Goal: Information Seeking & Learning: Find specific fact

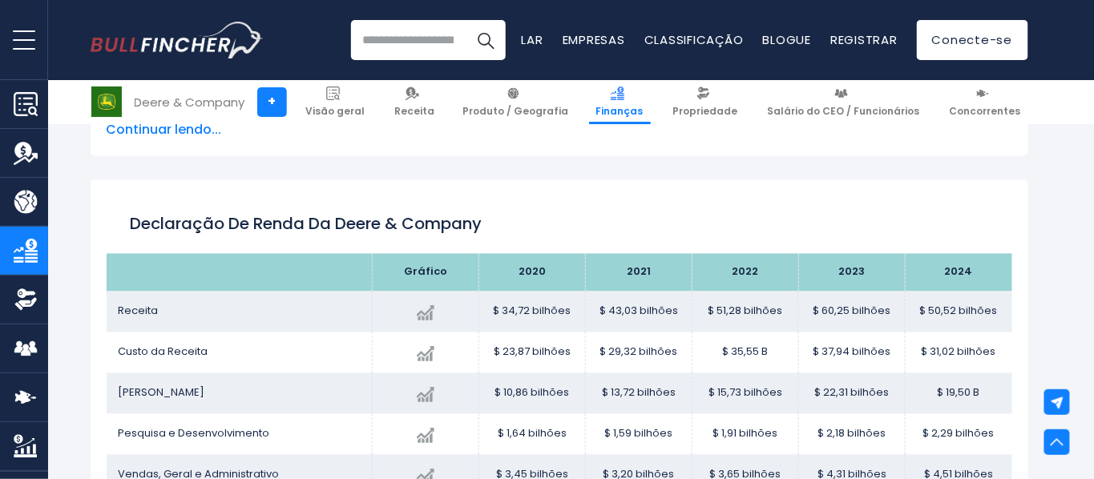
scroll to position [802, 0]
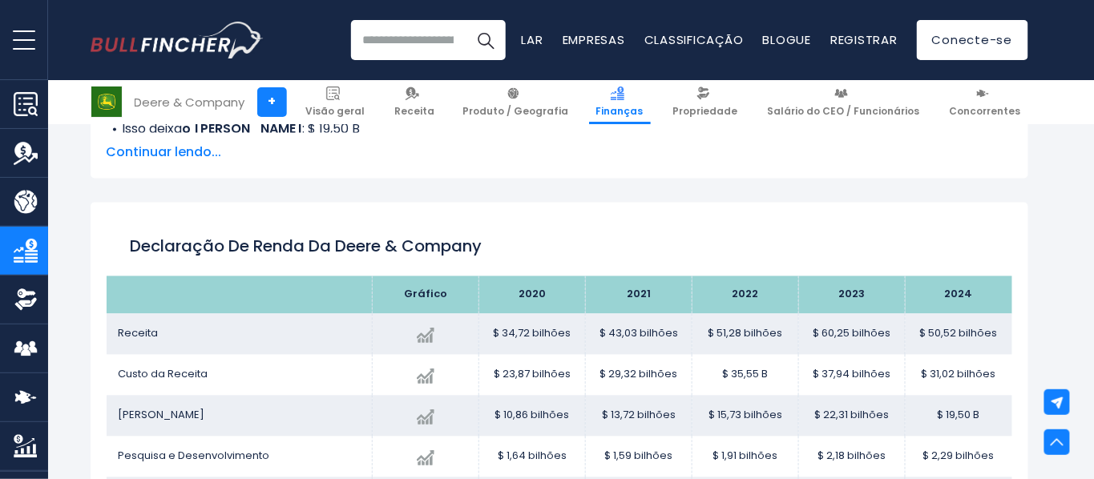
click at [356, 314] on th at bounding box center [240, 296] width 266 height 38
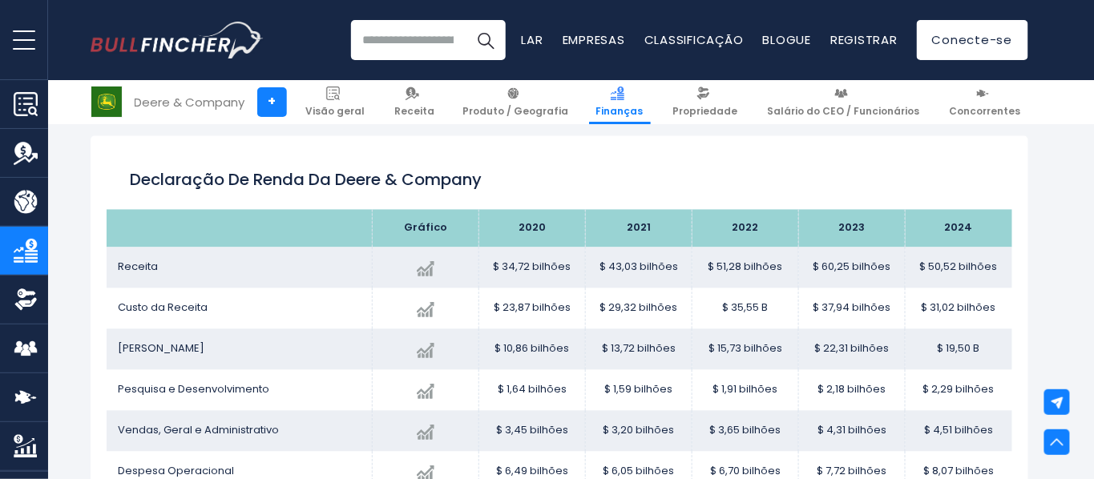
scroll to position [891, 0]
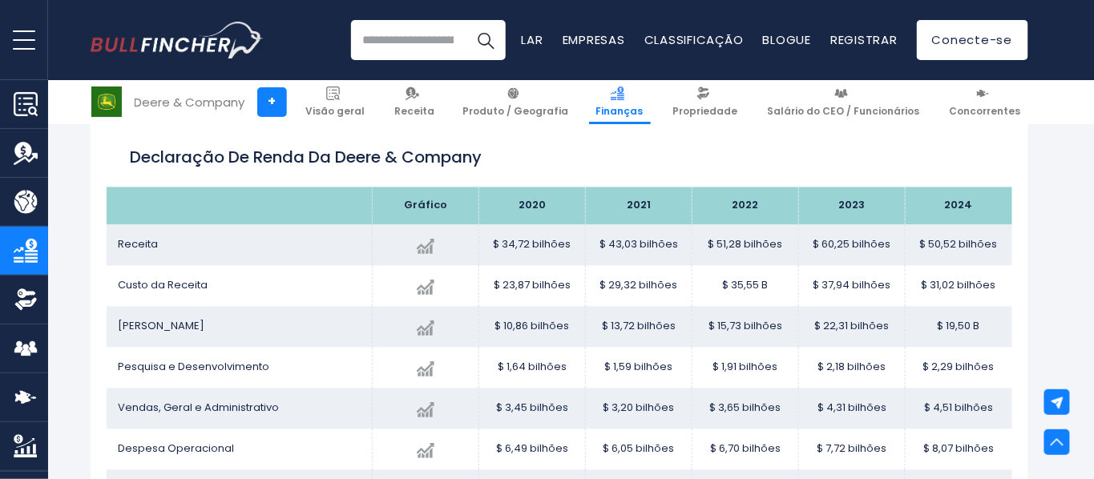
drag, startPoint x: 123, startPoint y: 151, endPoint x: 318, endPoint y: 235, distance: 212.2
click at [130, 155] on div "Declaração de Renda da Deere & Company" at bounding box center [560, 159] width 906 height 58
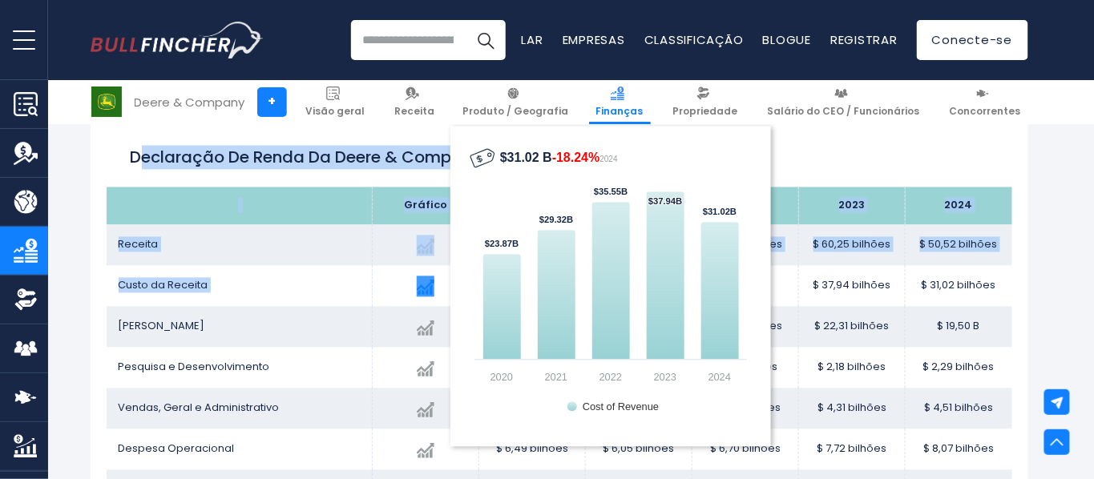
drag, startPoint x: 318, startPoint y: 235, endPoint x: 558, endPoint y: 354, distance: 267.8
click at [558, 354] on div "Declaração de Renda da Deere & Company Gráfico Receita Created with Highcharts …" at bounding box center [560, 341] width 938 height 454
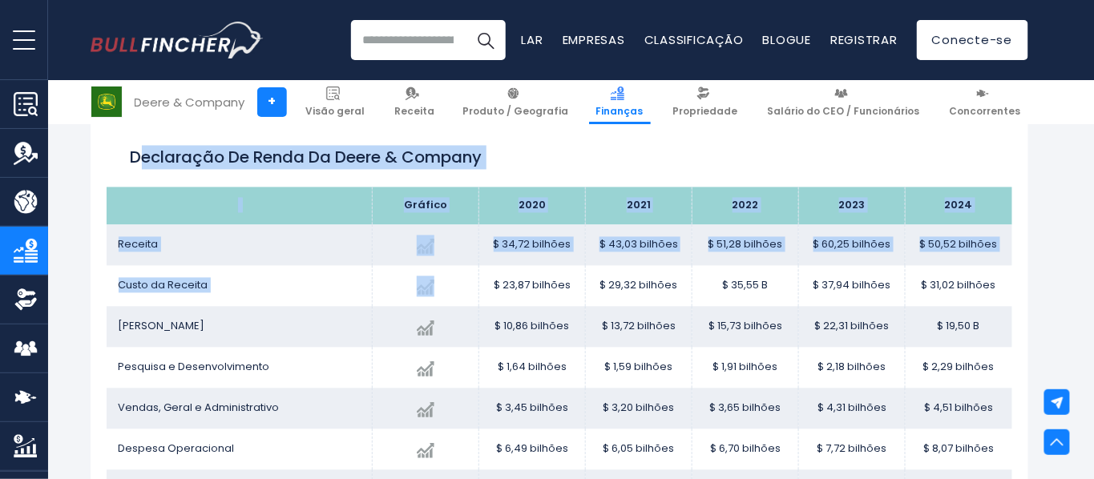
click at [370, 241] on td "Receita" at bounding box center [240, 245] width 266 height 41
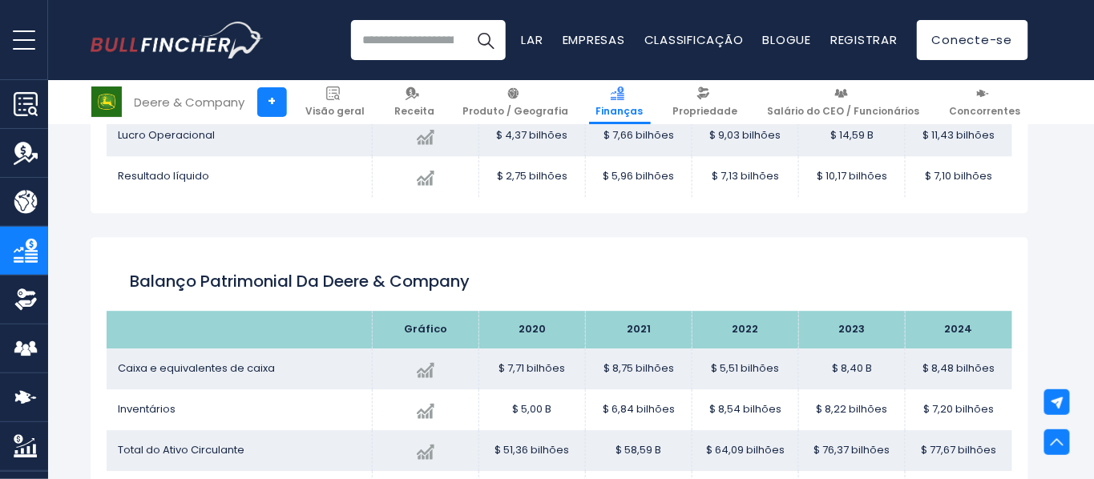
scroll to position [1246, 0]
click at [329, 181] on td "Resultado líquido" at bounding box center [240, 176] width 266 height 41
drag, startPoint x: 329, startPoint y: 188, endPoint x: 318, endPoint y: 189, distance: 10.5
click at [318, 189] on td "Resultado líquido" at bounding box center [240, 176] width 266 height 41
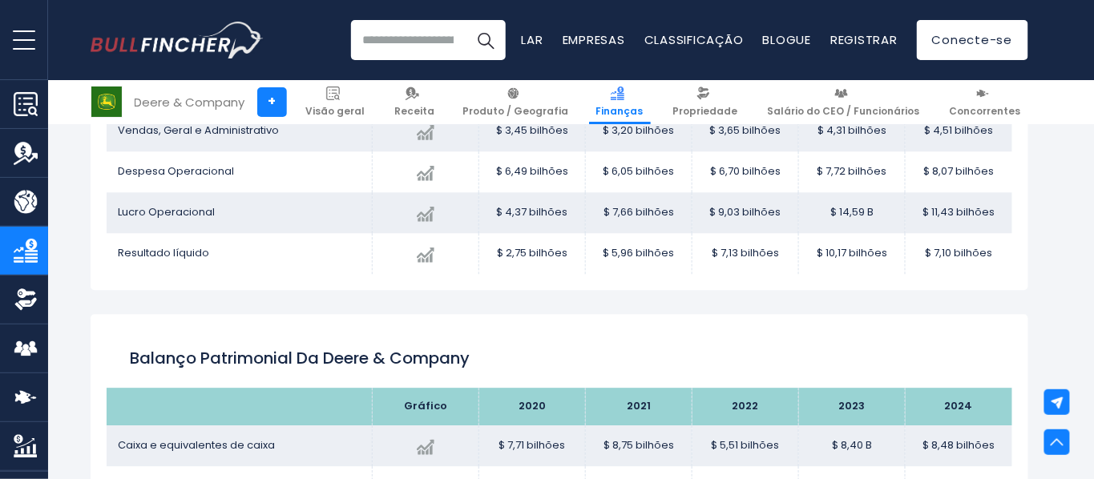
scroll to position [1069, 0]
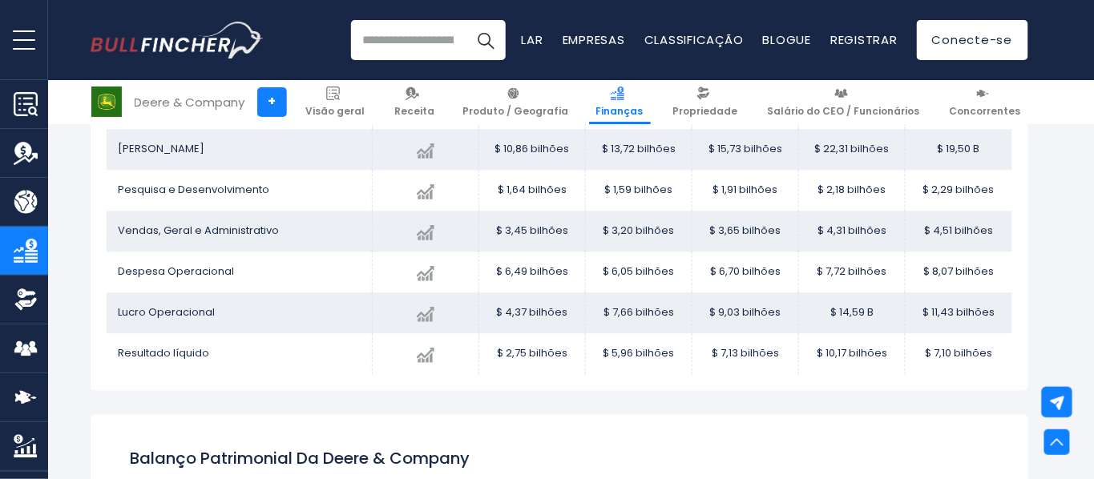
click at [1059, 402] on img at bounding box center [1057, 402] width 16 height 16
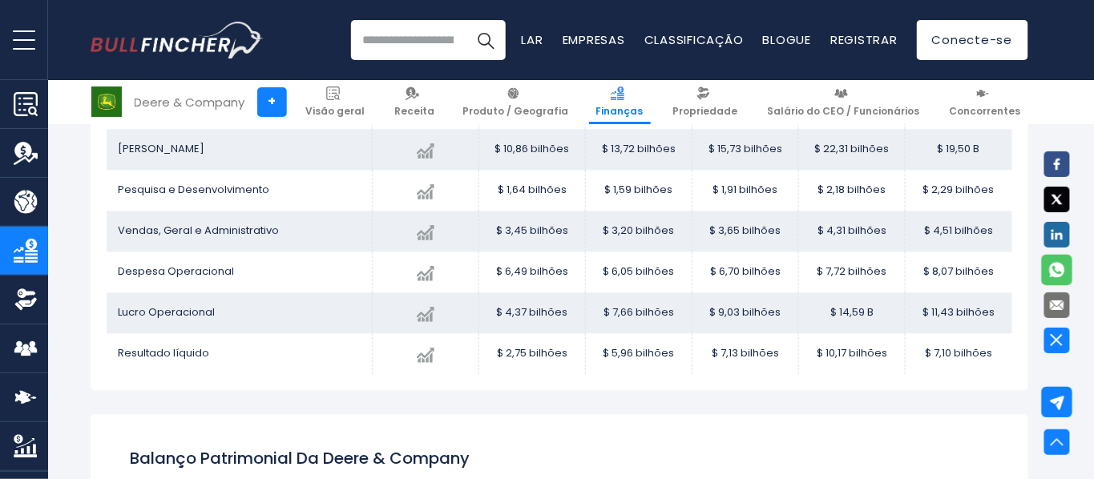
click at [1049, 273] on link at bounding box center [1057, 270] width 30 height 30
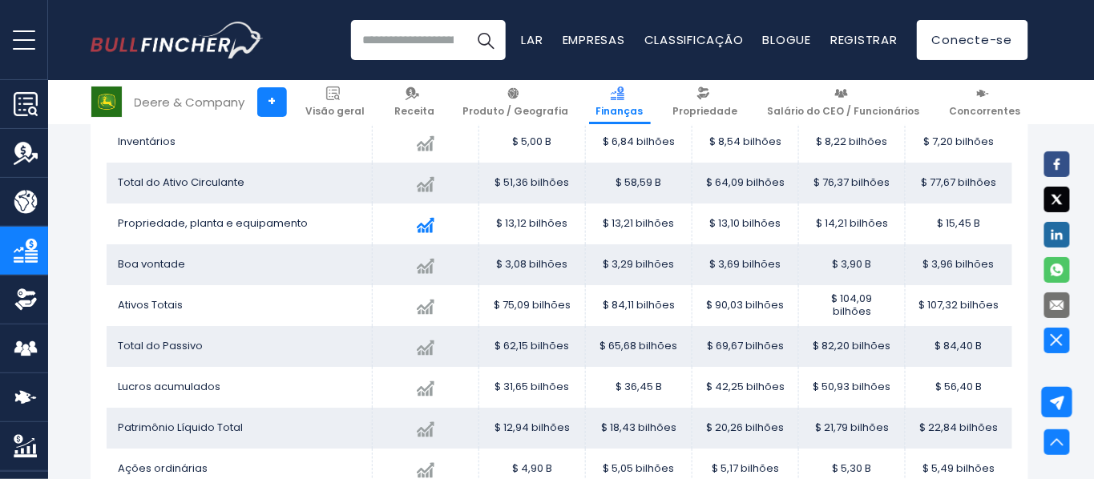
scroll to position [1424, 0]
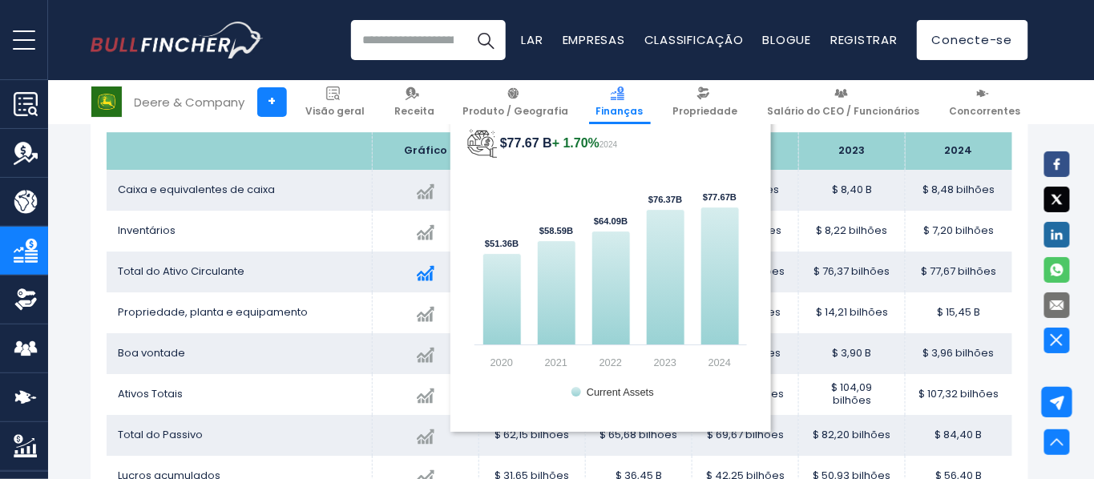
click at [415, 283] on div "Created with Highcharts 12.1.2 $77.67 B + 1.70% 2024 $51.36B ​ $51.36B $58.59B …" at bounding box center [426, 271] width 82 height 29
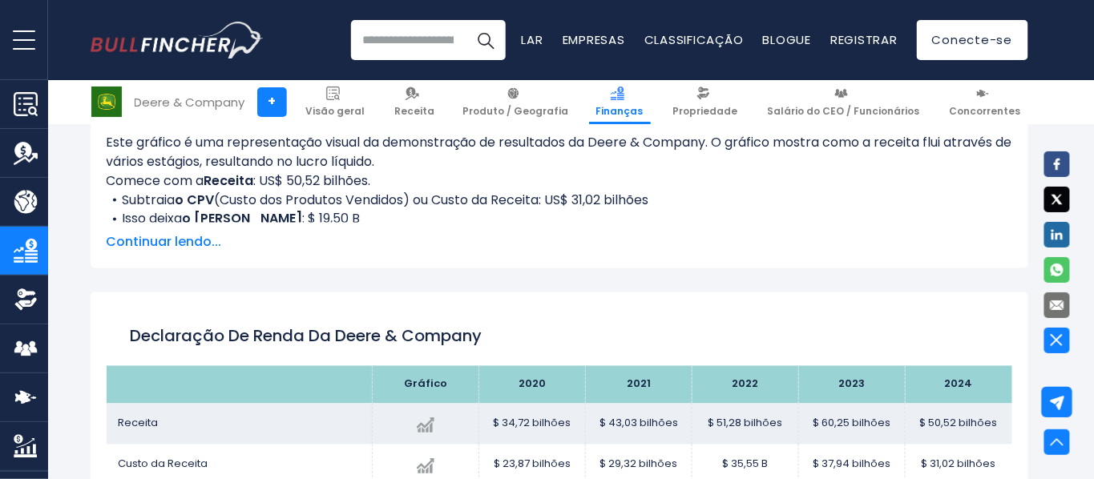
scroll to position [534, 0]
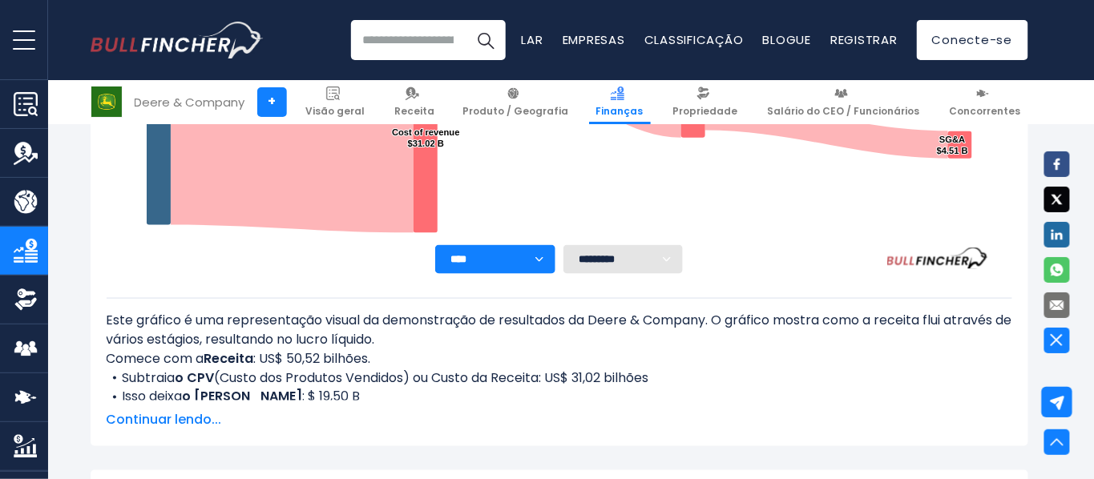
click at [534, 273] on select "**** **** **** **** **** ****" at bounding box center [495, 259] width 120 height 29
click at [534, 272] on select "**** **** **** **** **** ****" at bounding box center [495, 259] width 120 height 29
select select "****"
click at [435, 257] on select "**** **** **** **** **** ****" at bounding box center [495, 259] width 120 height 29
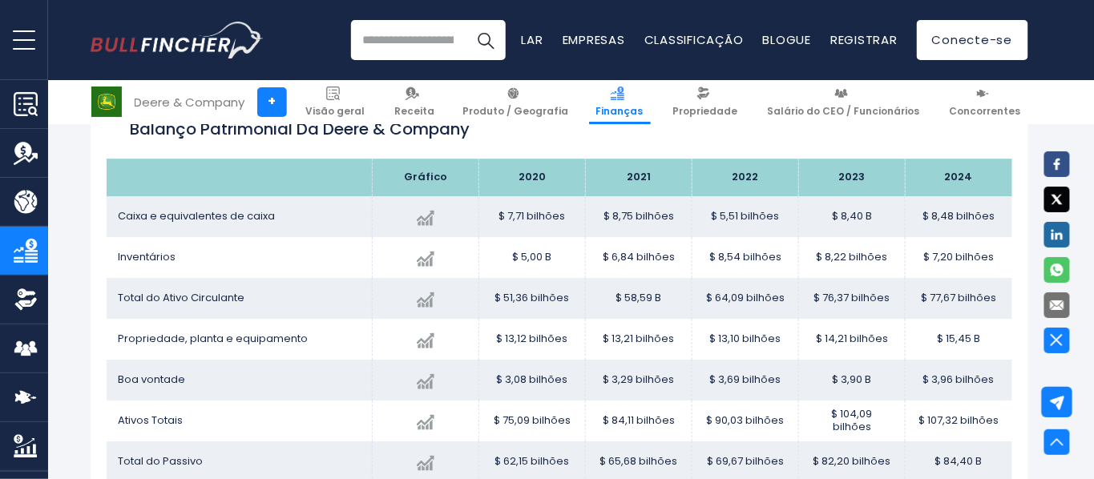
scroll to position [1424, 0]
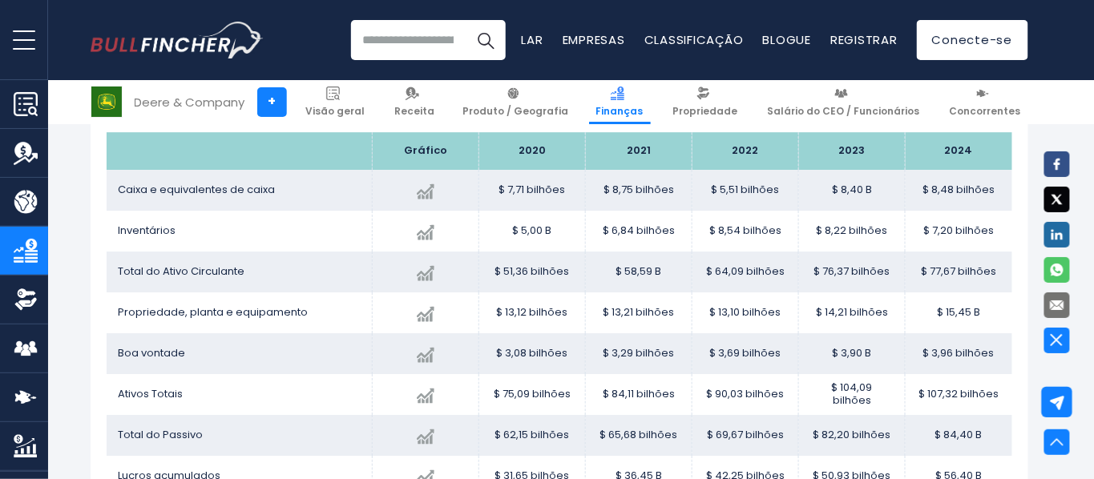
drag, startPoint x: 714, startPoint y: 205, endPoint x: 782, endPoint y: 208, distance: 68.2
click at [782, 208] on td "$ 5,51 bilhões" at bounding box center [746, 190] width 107 height 41
click at [735, 197] on font "$ 5,51 bilhões" at bounding box center [746, 189] width 68 height 15
drag, startPoint x: 720, startPoint y: 204, endPoint x: 739, endPoint y: 204, distance: 19.3
click at [739, 197] on font "$ 5,51 bilhões" at bounding box center [746, 189] width 68 height 15
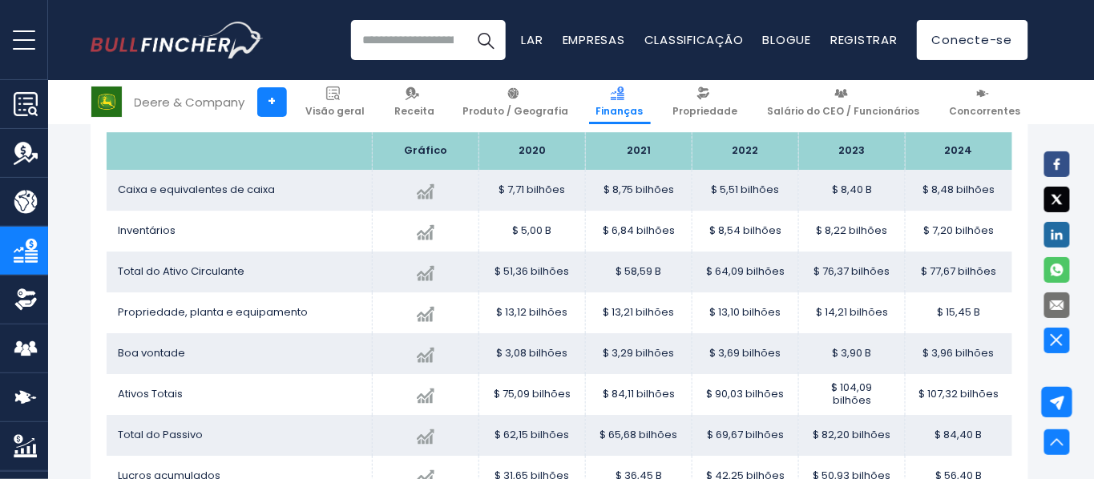
copy font "5,51"
drag, startPoint x: 842, startPoint y: 204, endPoint x: 866, endPoint y: 208, distance: 23.6
click at [866, 197] on font "$ 8,40 B" at bounding box center [852, 189] width 40 height 15
copy font "8,40"
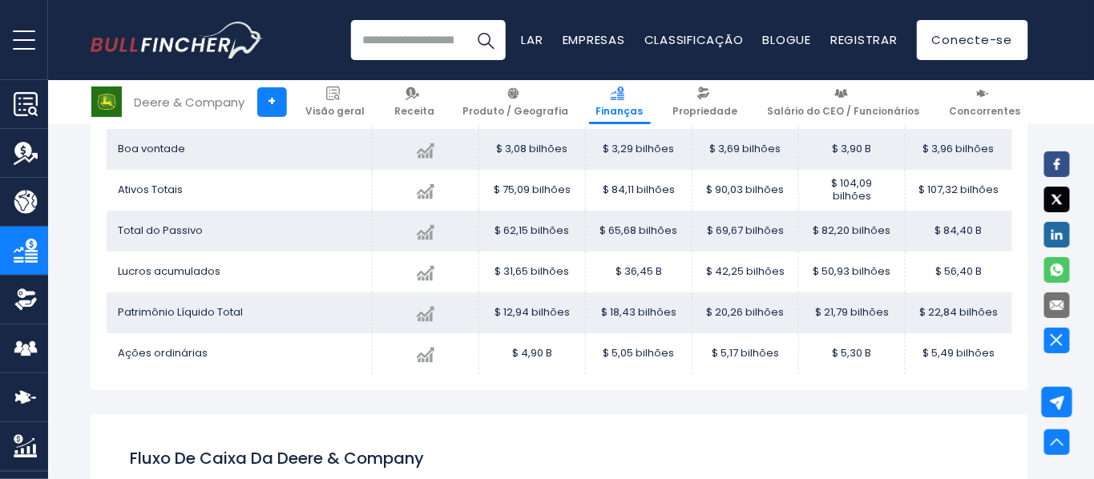
scroll to position [1603, 0]
